Goal: Task Accomplishment & Management: Manage account settings

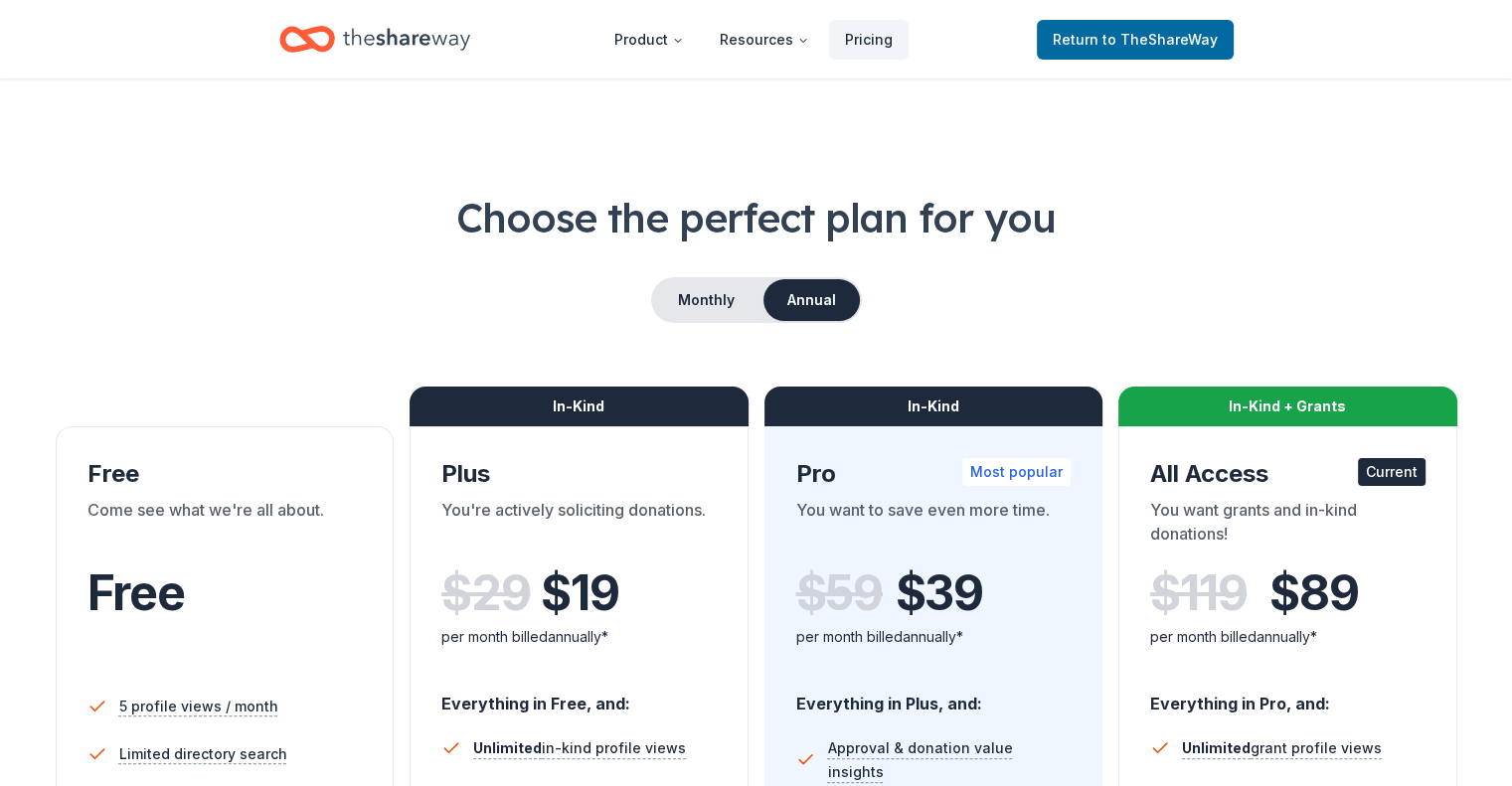
click at [405, 40] on icon "Home" at bounding box center [407, 39] width 128 height 41
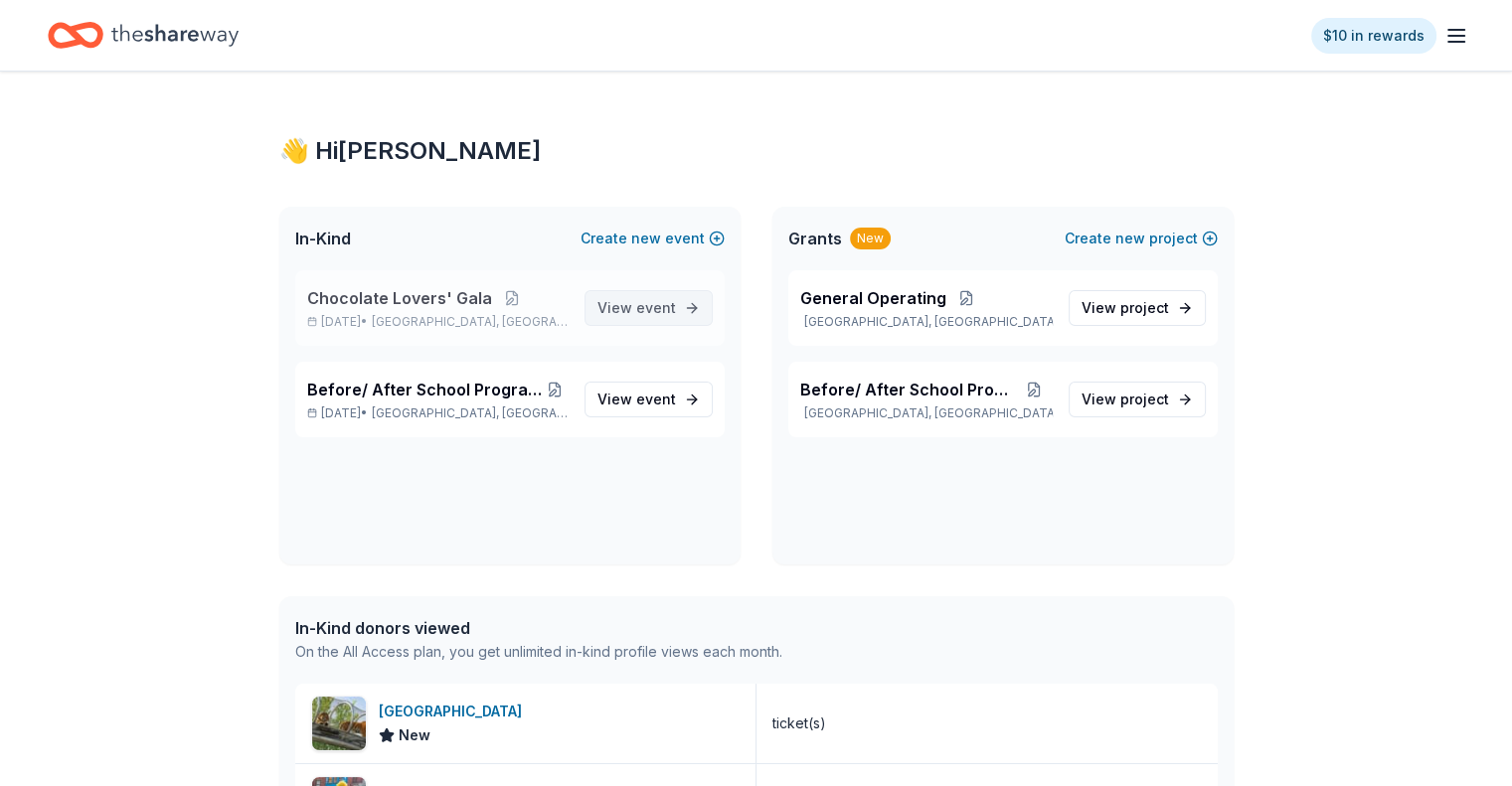
click at [623, 308] on span "View event" at bounding box center [637, 308] width 79 height 24
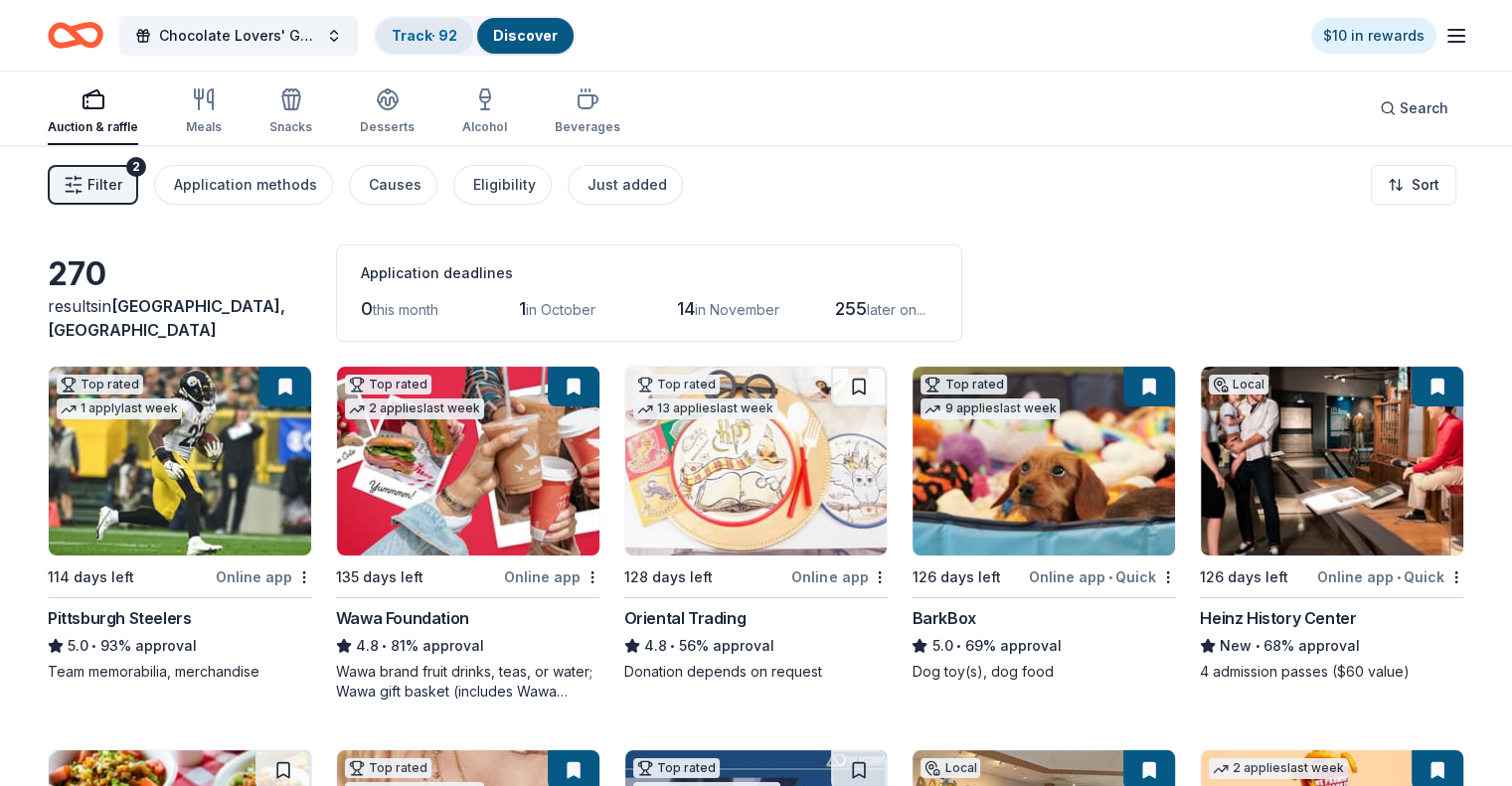
click at [441, 35] on link "Track · 92" at bounding box center [425, 35] width 66 height 17
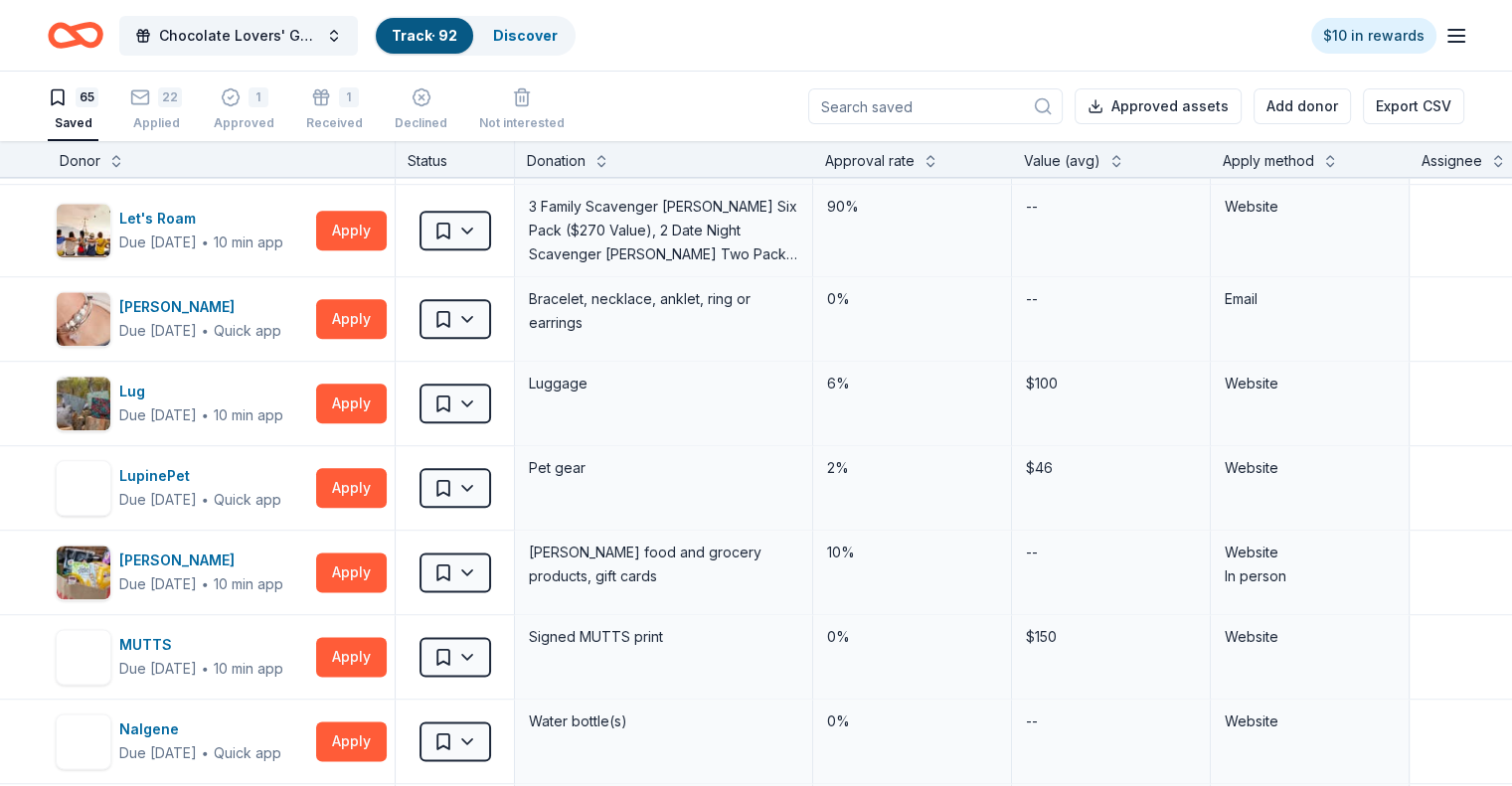
scroll to position [2285, 0]
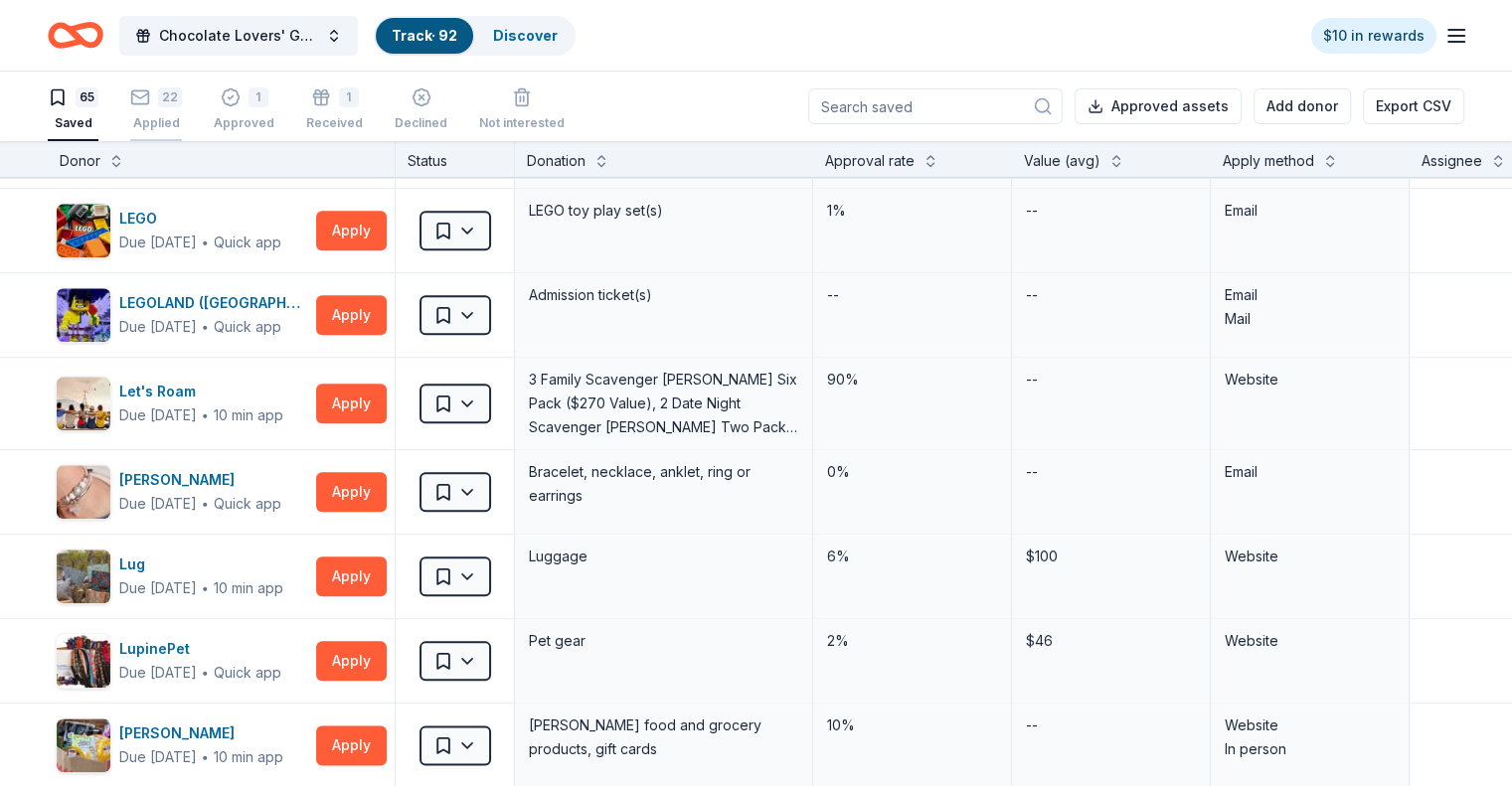
click at [182, 100] on div "22" at bounding box center [170, 98] width 24 height 20
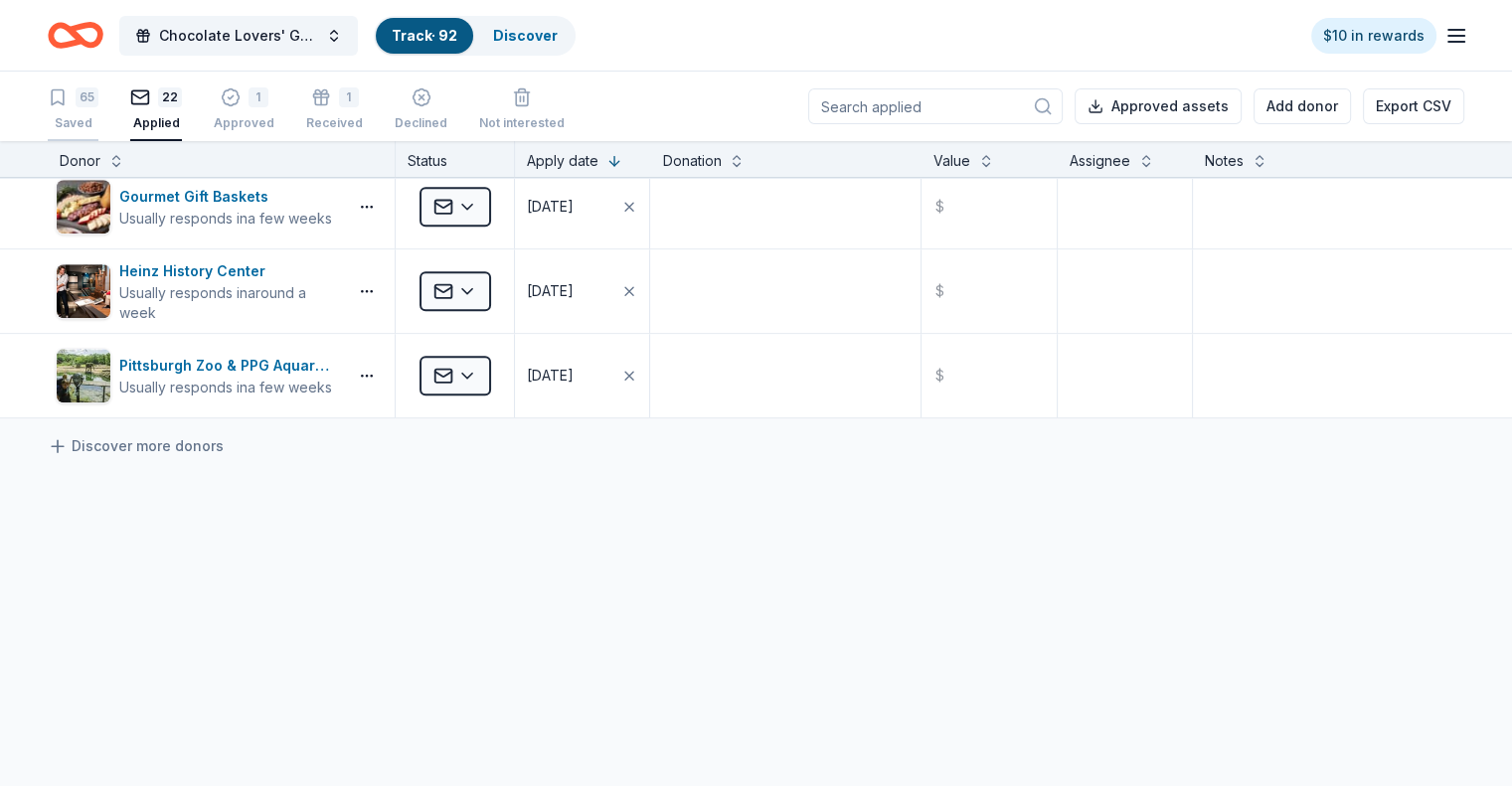
click at [99, 108] on div "65 Saved" at bounding box center [73, 110] width 51 height 44
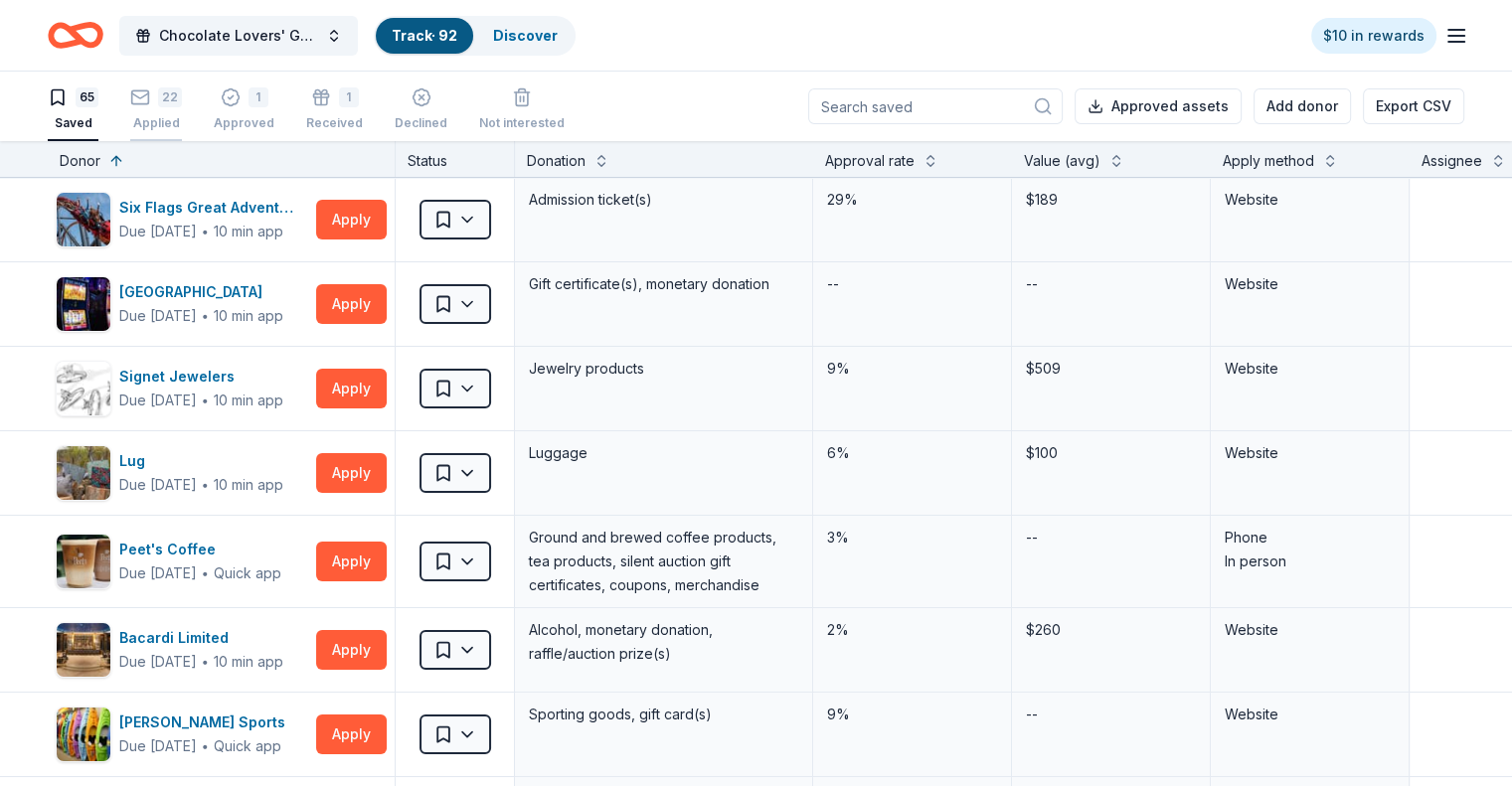
click at [182, 110] on div "22 Applied" at bounding box center [157, 110] width 52 height 44
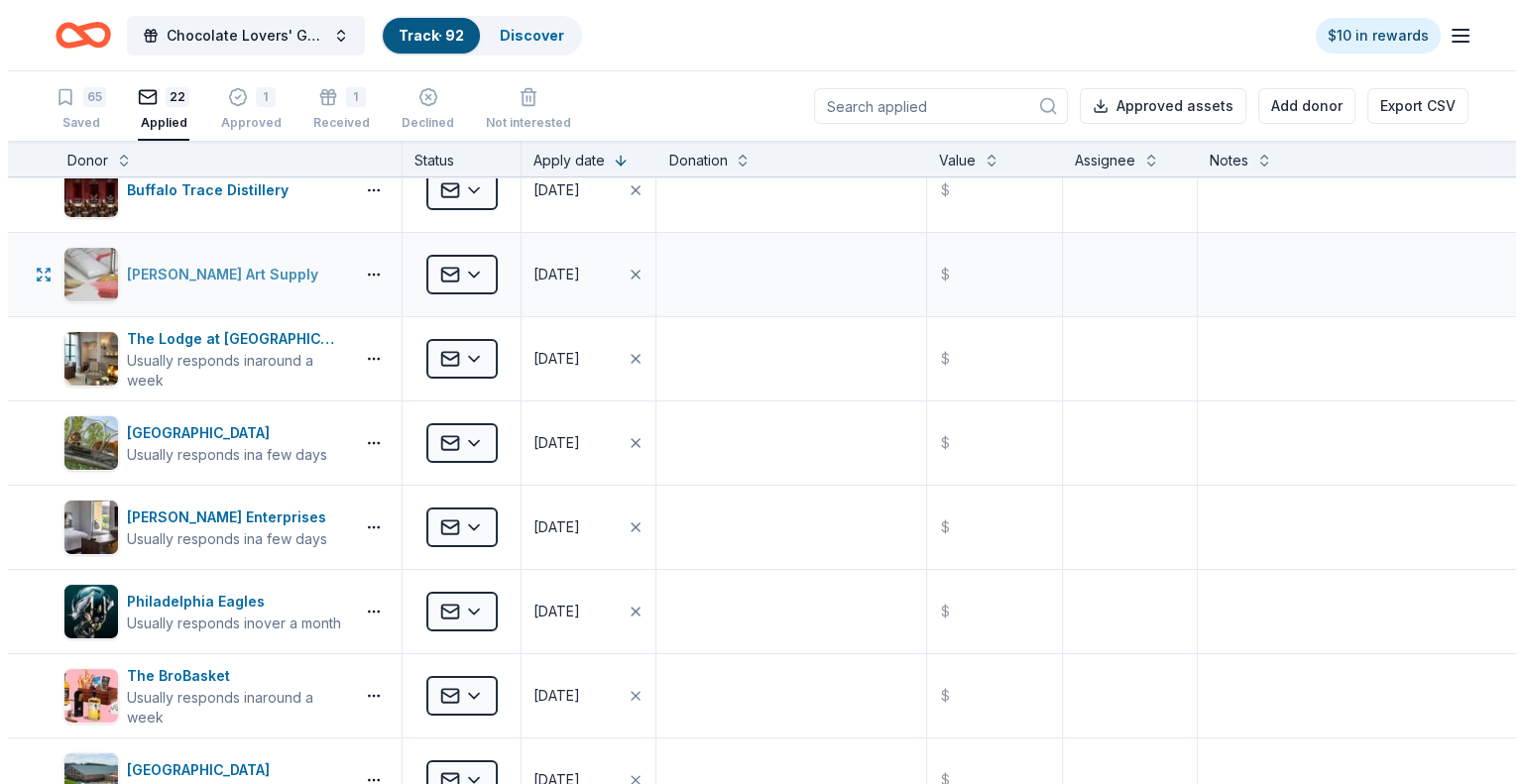
scroll to position [198, 0]
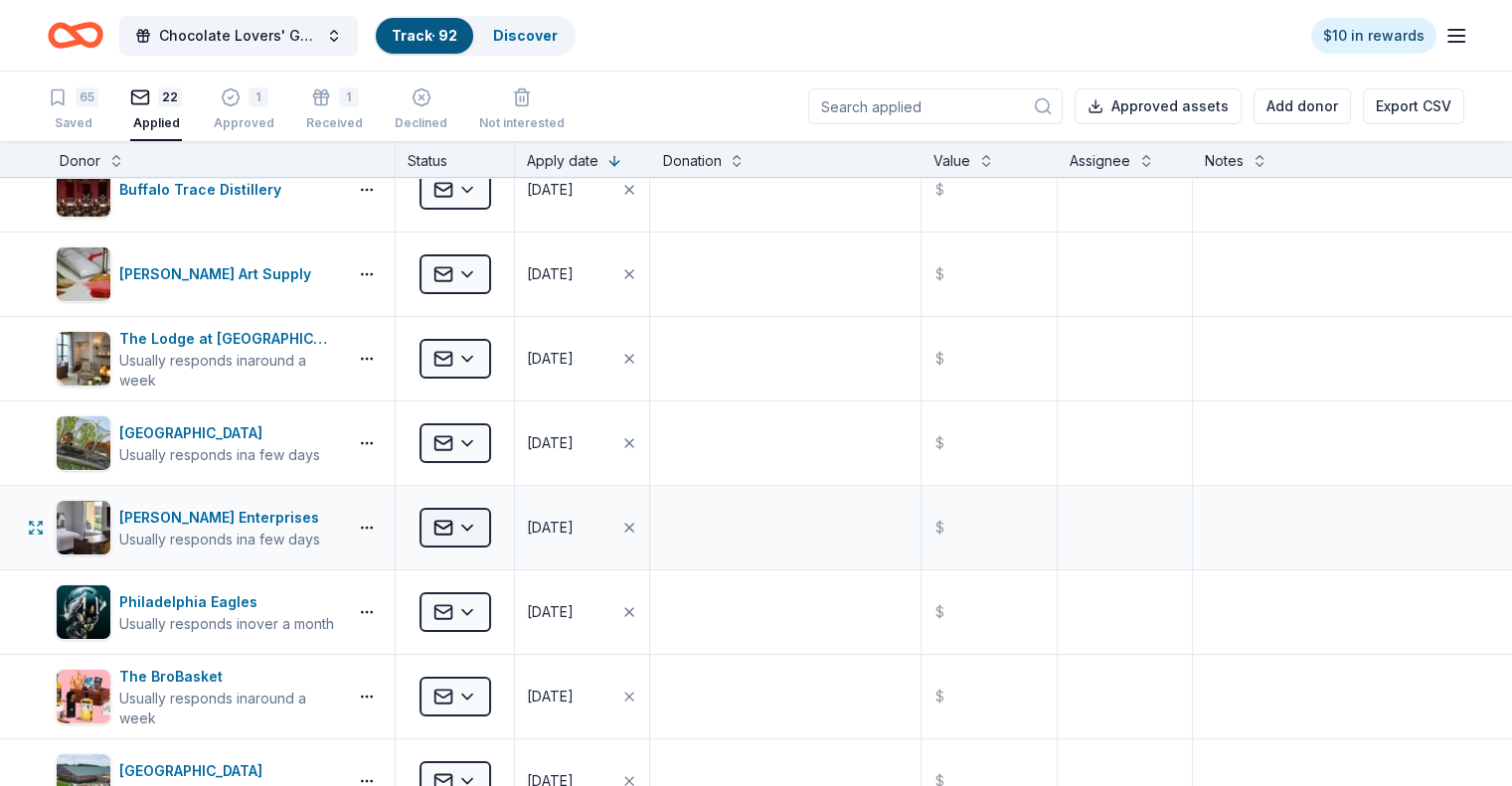
click at [498, 528] on html "Chocolate Lovers' Gala Track · 92 Discover $10 in rewards 65 Saved 22 Applied 1…" at bounding box center [756, 393] width 1512 height 786
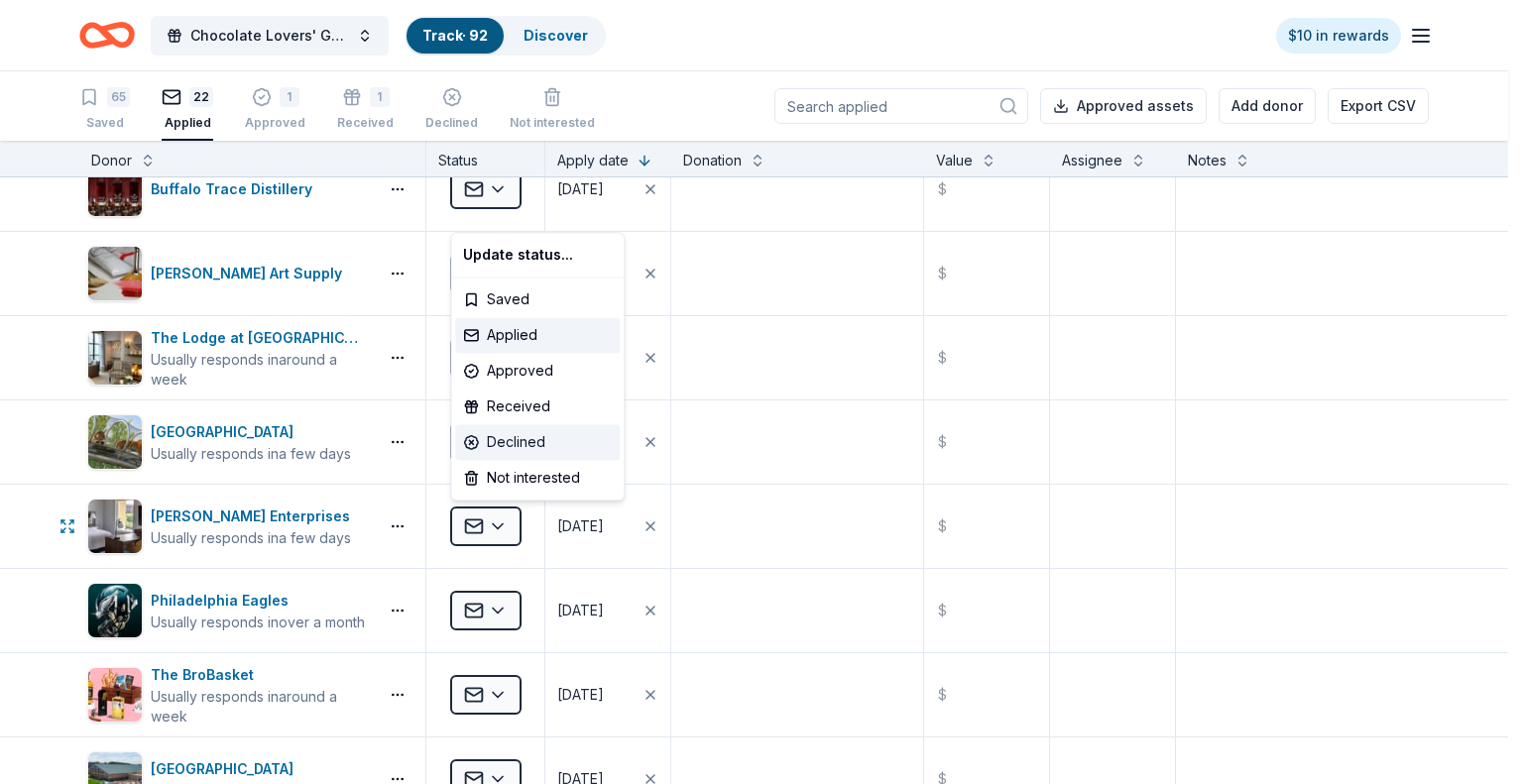
click at [508, 437] on div "Declined" at bounding box center [537, 442] width 164 height 36
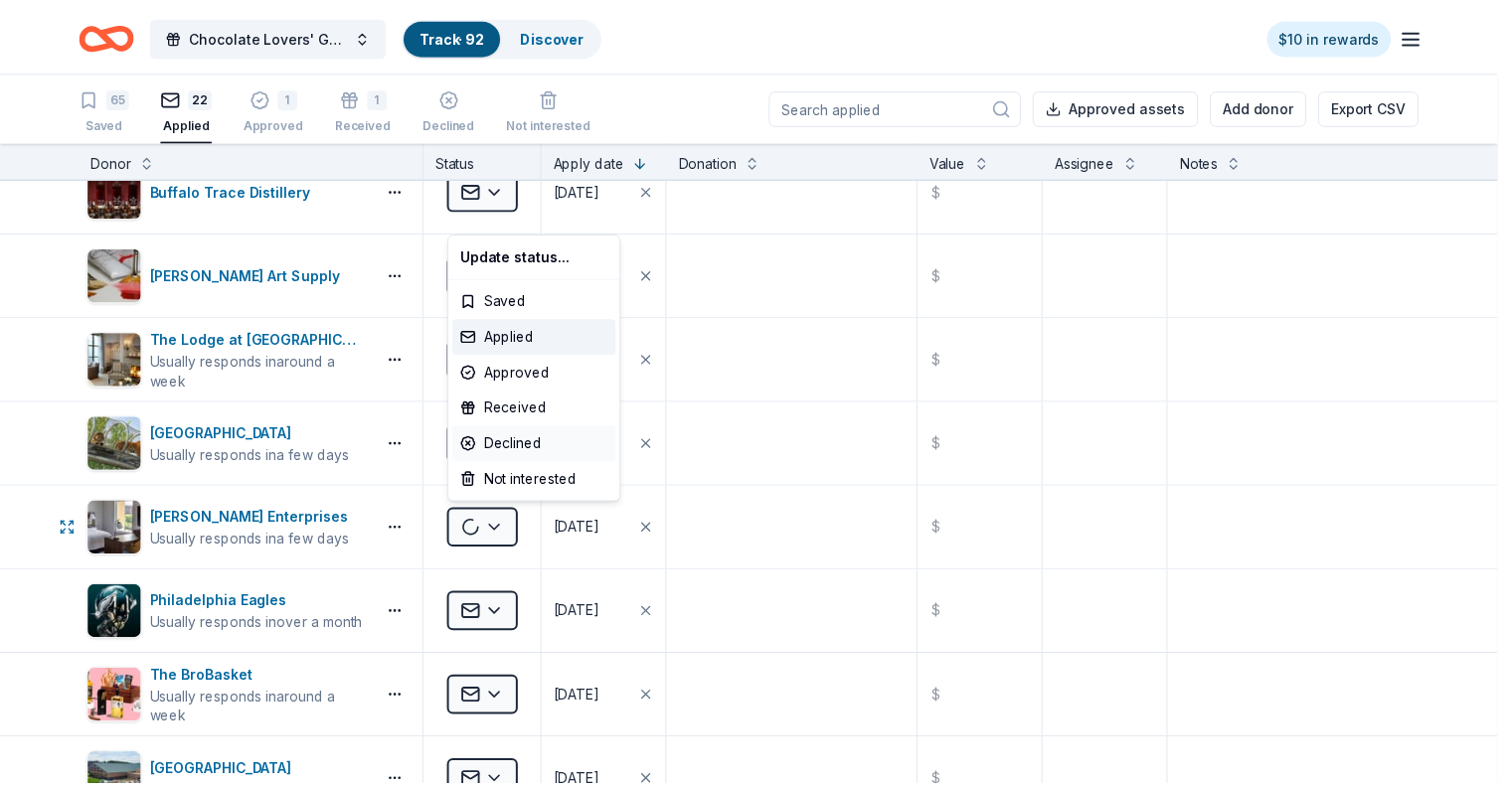
scroll to position [0, 0]
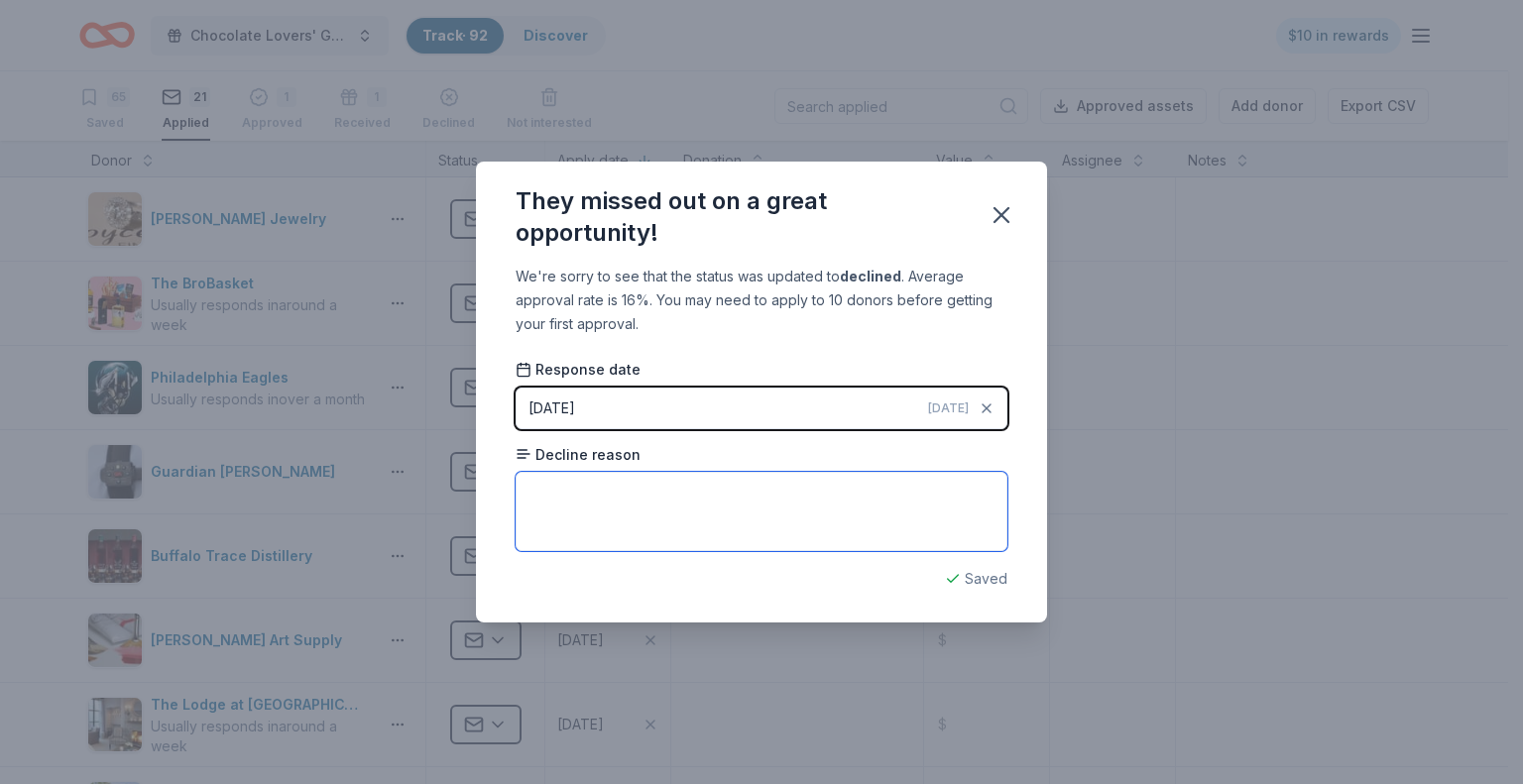
click at [604, 483] on textarea at bounding box center [762, 511] width 492 height 80
click at [633, 490] on textarea "Too many donayion requests" at bounding box center [762, 511] width 492 height 80
type textarea "Too many donation requests"
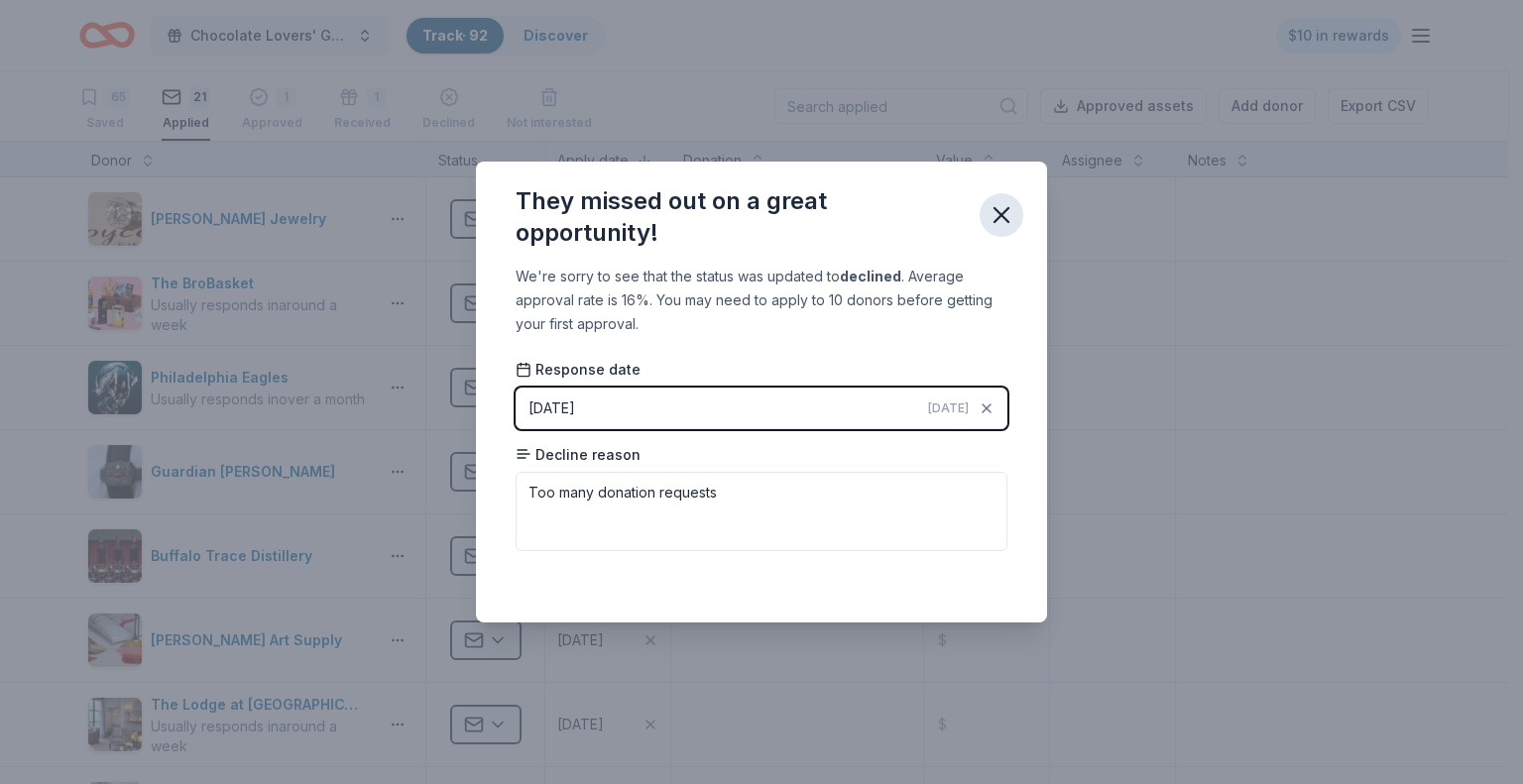
click at [1005, 225] on icon "button" at bounding box center [1001, 215] width 28 height 28
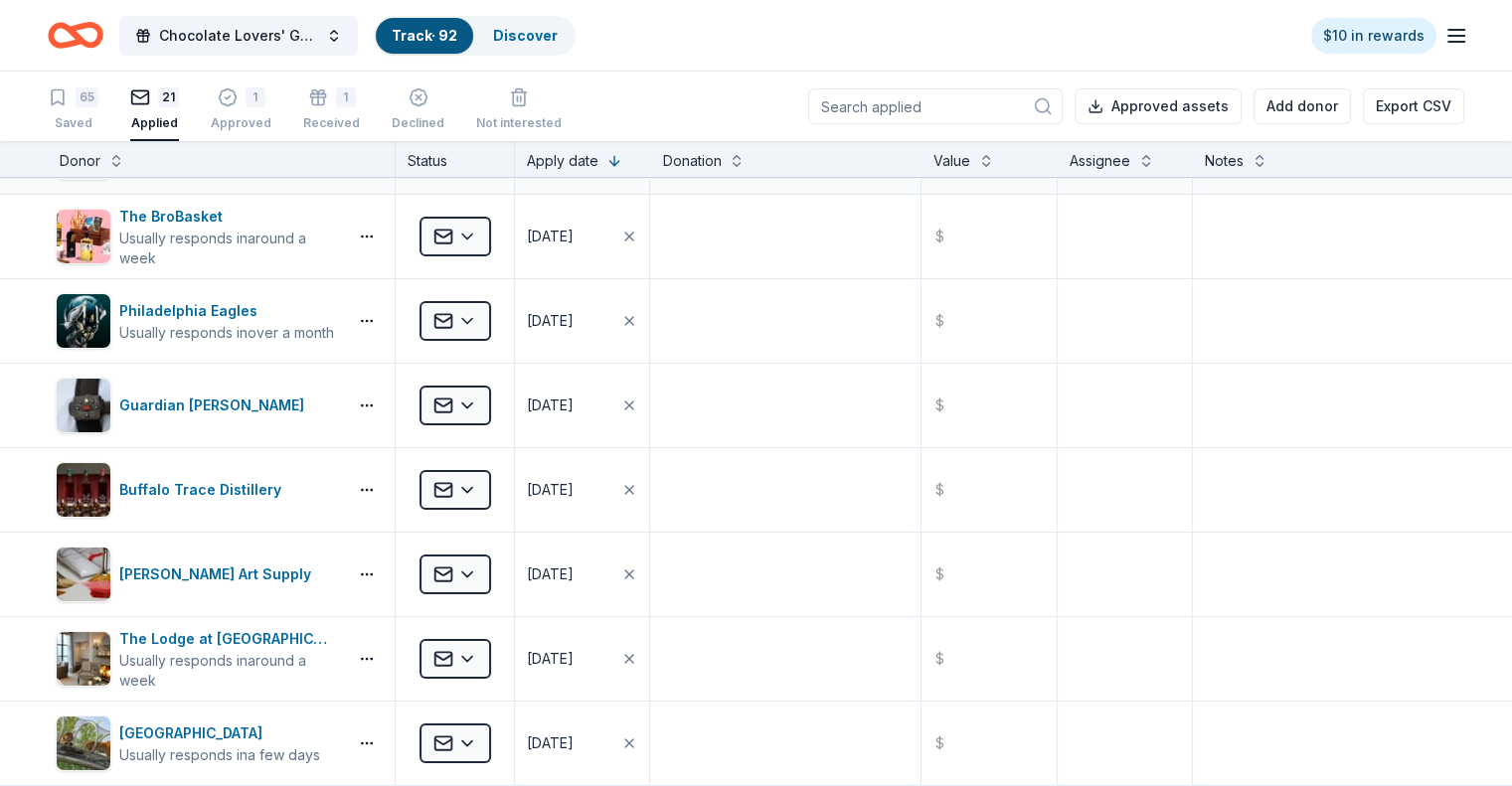
scroll to position [100, 0]
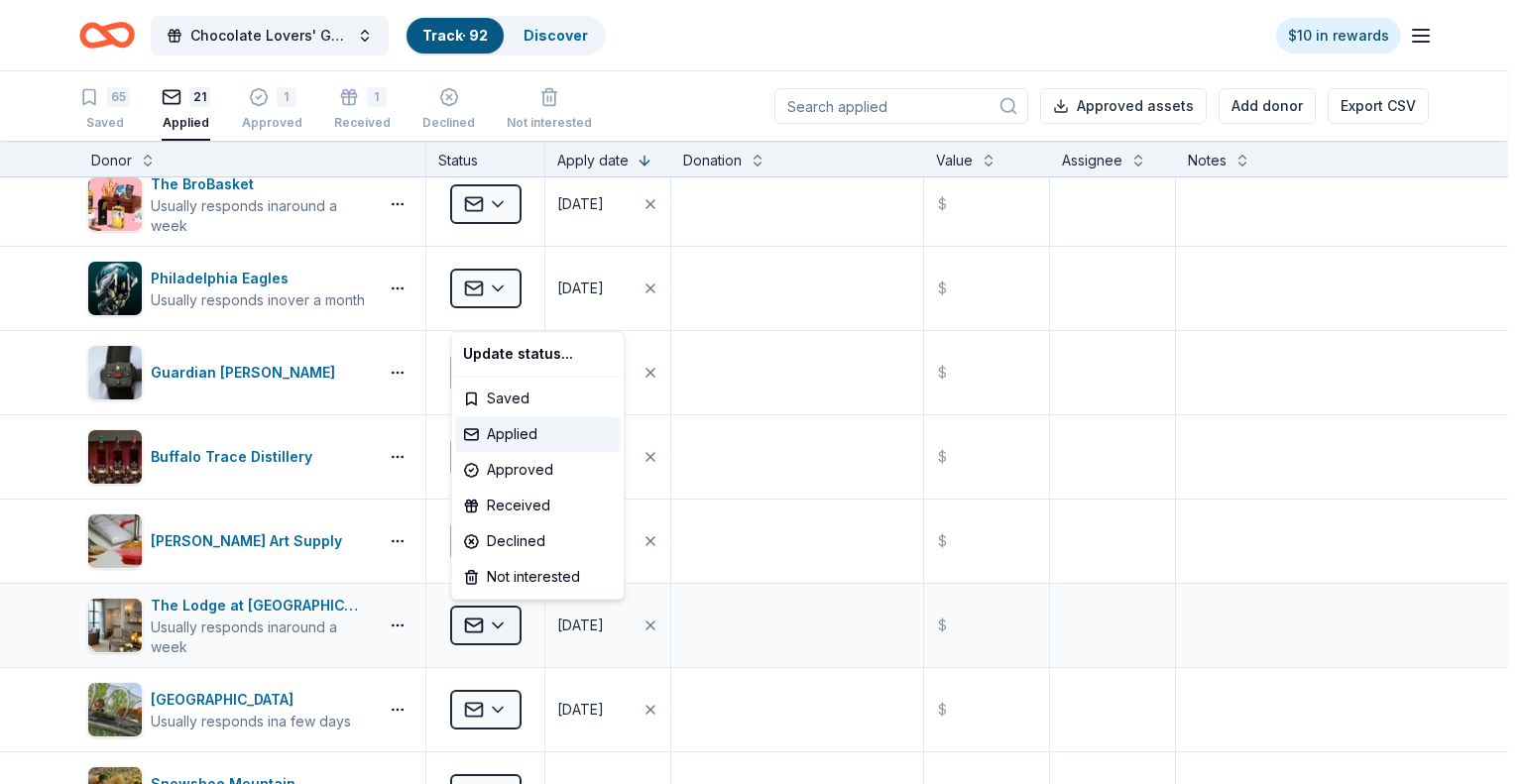
click at [502, 622] on html "Chocolate Lovers' Gala Track · 92 Discover $10 in rewards 65 Saved 21 Applied 1…" at bounding box center [762, 392] width 1523 height 784
click at [512, 534] on div "Declined" at bounding box center [537, 541] width 164 height 36
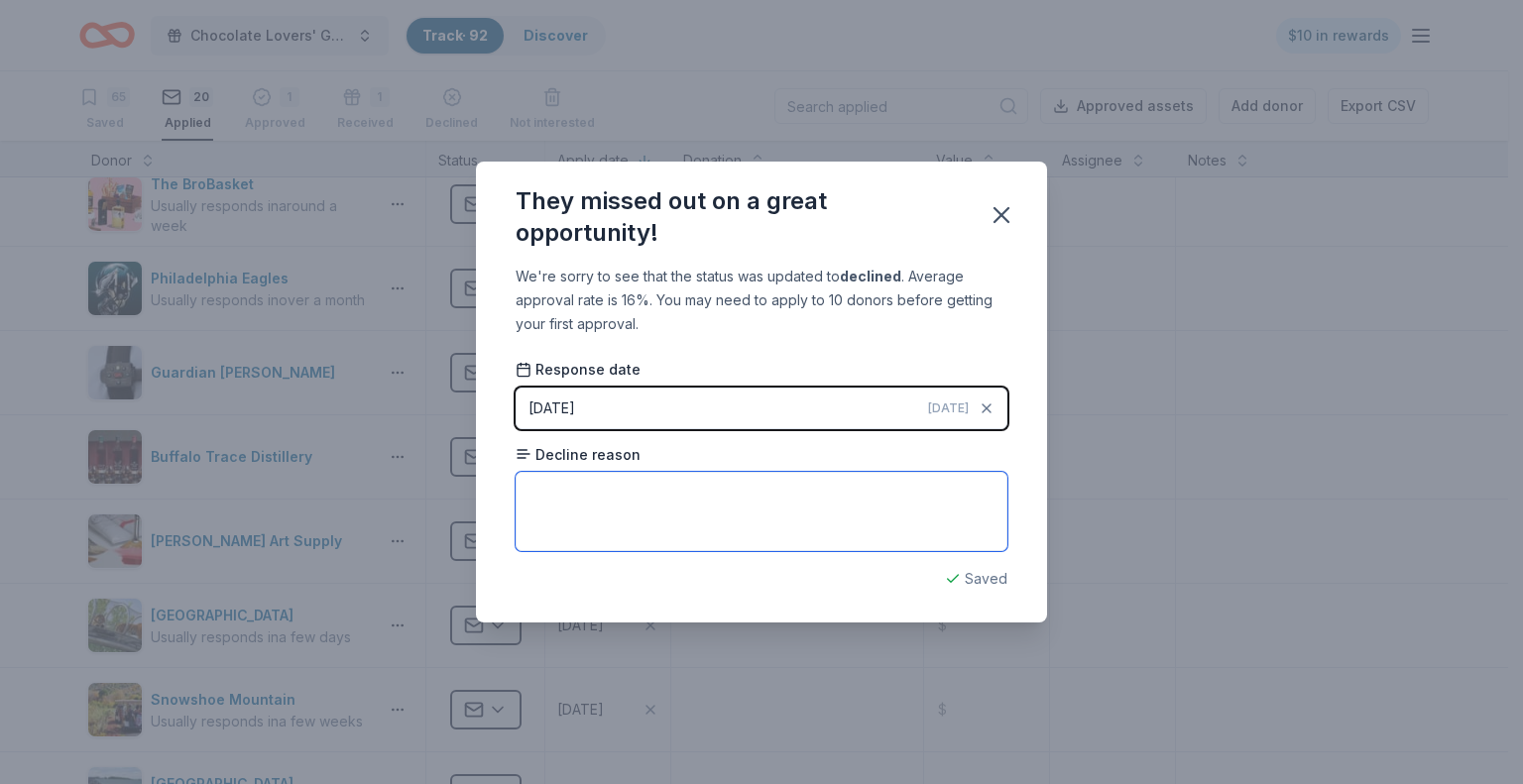
click at [564, 496] on textarea at bounding box center [762, 511] width 492 height 80
type textarea "too many donation requests"
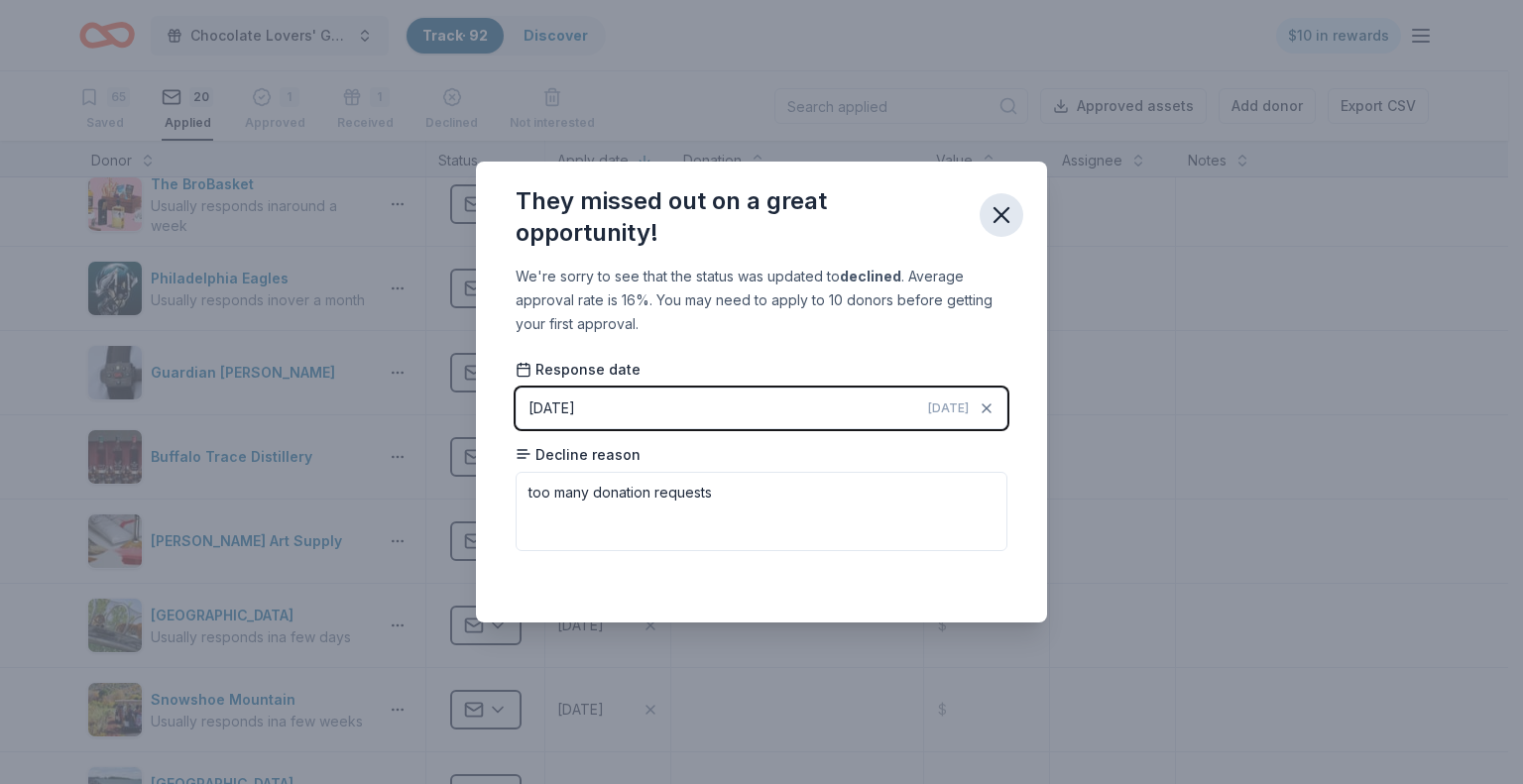
click at [1007, 217] on icon "button" at bounding box center [1001, 215] width 28 height 28
